Goal: Task Accomplishment & Management: Use online tool/utility

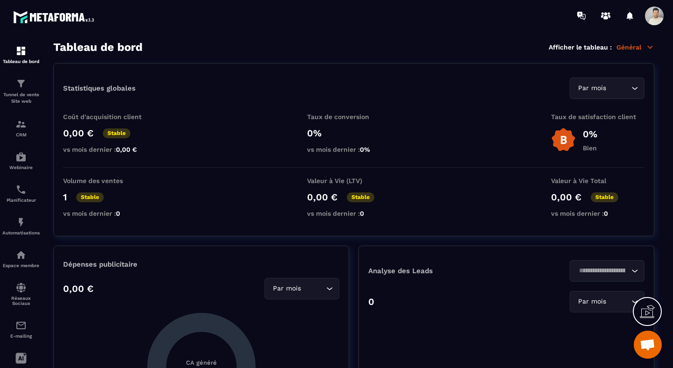
click at [632, 42] on div "Tableau de bord Afficher le tableau : Général" at bounding box center [353, 47] width 601 height 13
click at [637, 50] on p "Général" at bounding box center [635, 47] width 38 height 8
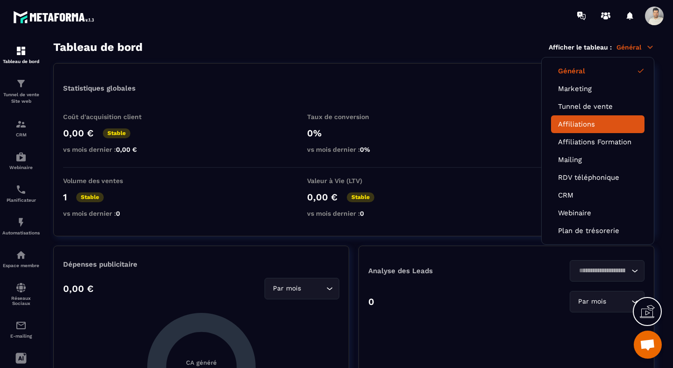
click at [582, 122] on link "Affiliations" at bounding box center [597, 124] width 79 height 8
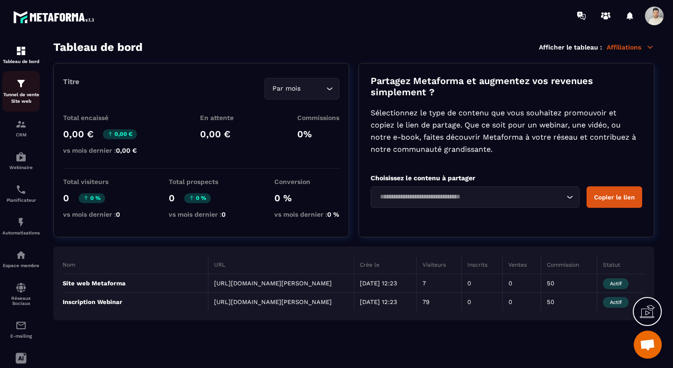
click at [22, 96] on p "Tunnel de vente Site web" at bounding box center [20, 98] width 37 height 13
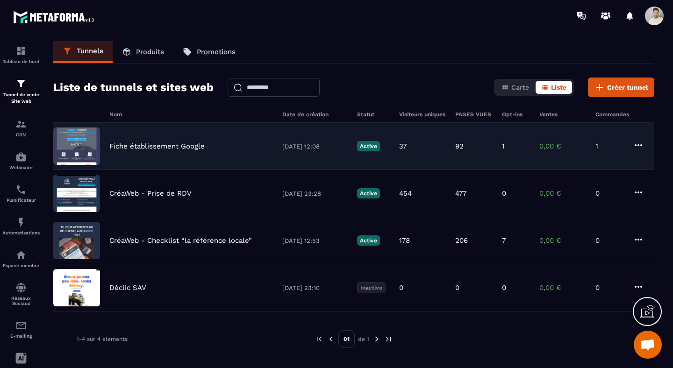
click at [135, 147] on p "Fiche établissement Google" at bounding box center [156, 146] width 95 height 8
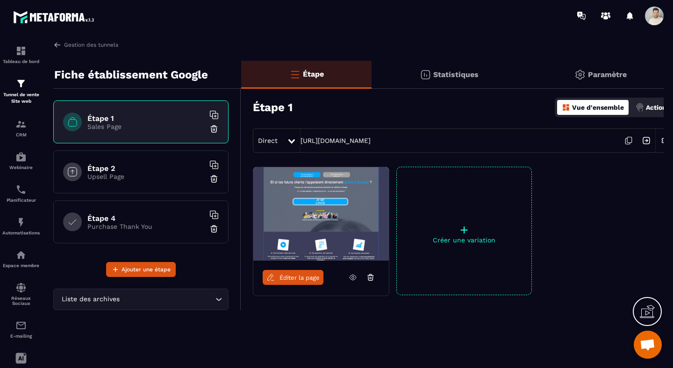
click at [300, 277] on span "Éditer la page" at bounding box center [299, 277] width 40 height 7
